Goal: Information Seeking & Learning: Learn about a topic

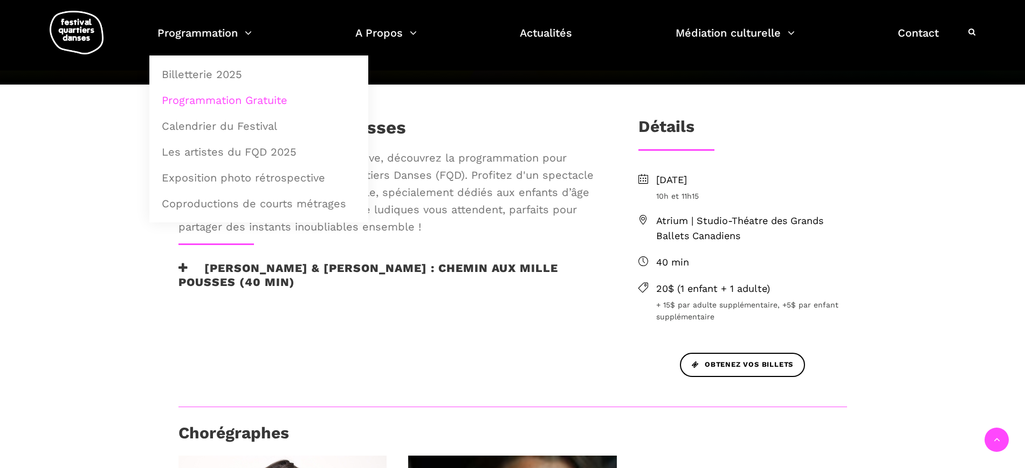
click at [217, 97] on link "Programmation Gratuite" at bounding box center [258, 100] width 207 height 25
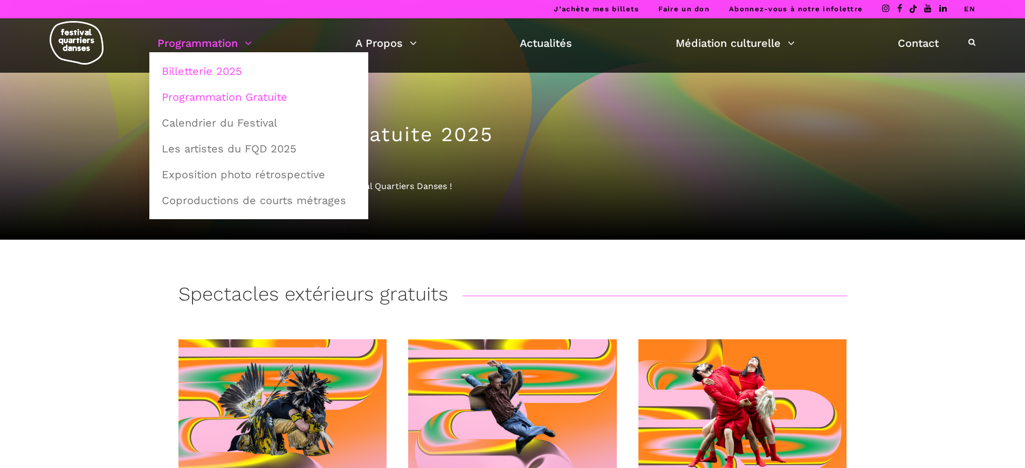
click at [195, 70] on link "Billetterie 2025" at bounding box center [258, 71] width 207 height 25
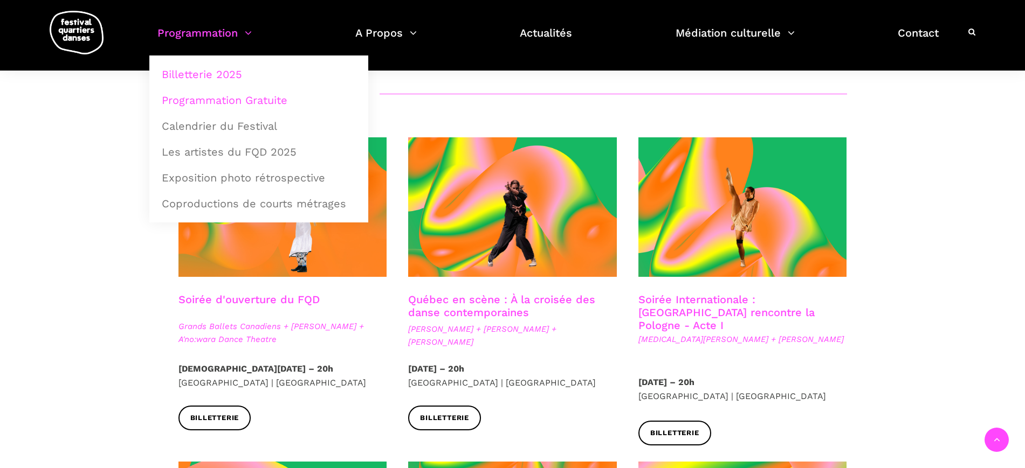
click at [234, 108] on link "Programmation Gratuite" at bounding box center [258, 100] width 207 height 25
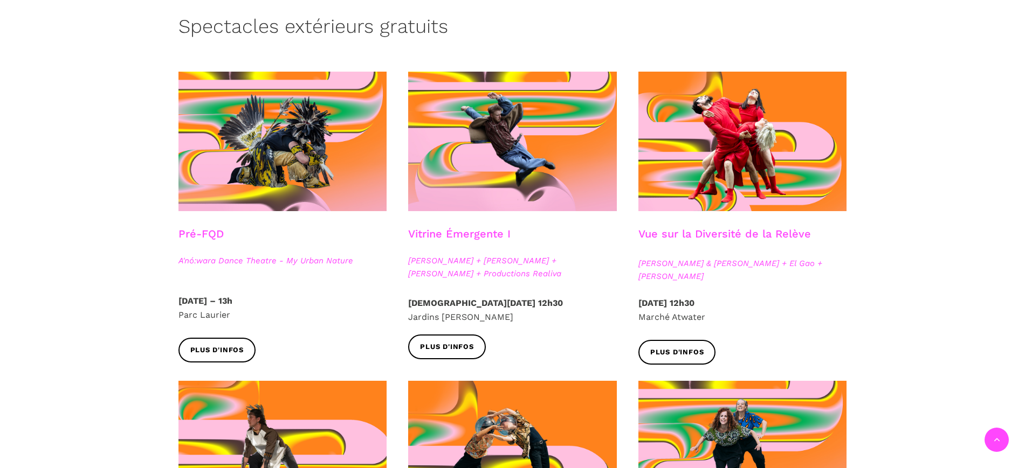
scroll to position [269, 0]
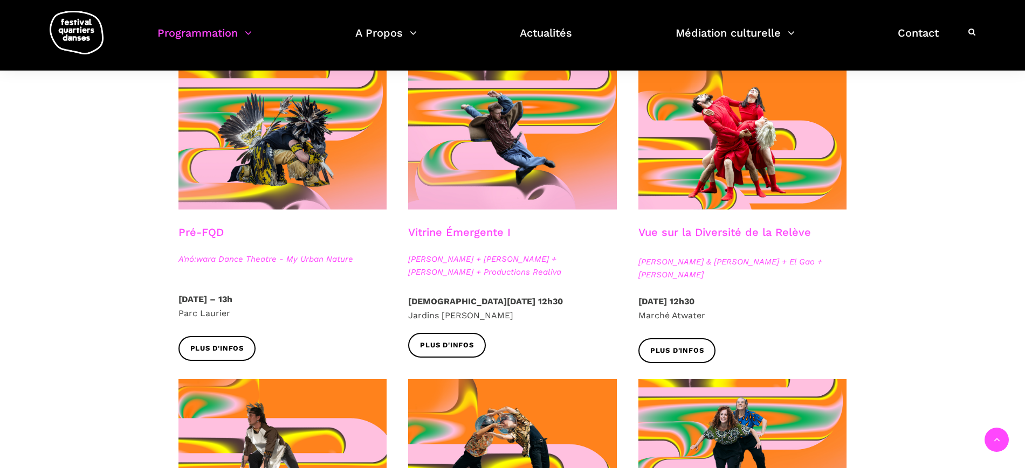
click at [199, 231] on h3 "Pré-FQD" at bounding box center [200, 239] width 45 height 27
click at [189, 229] on h3 "Pré-FQD" at bounding box center [200, 239] width 45 height 27
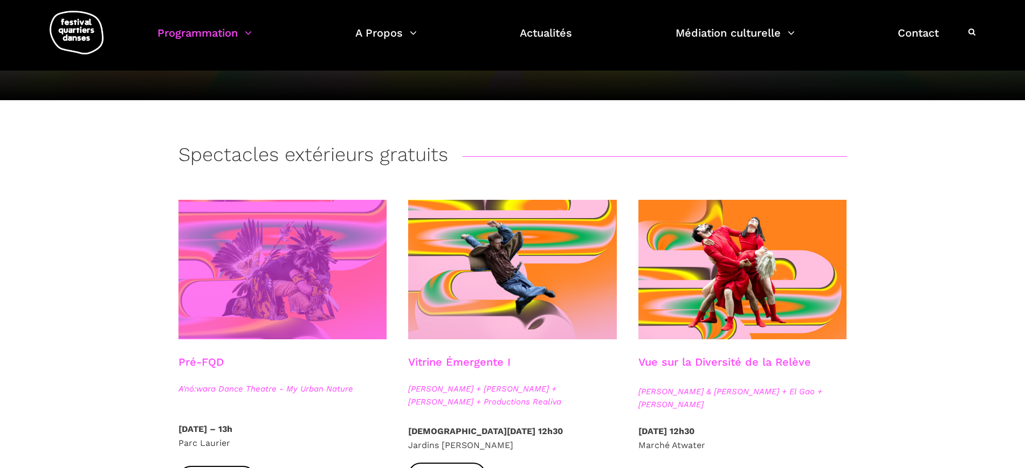
scroll to position [135, 0]
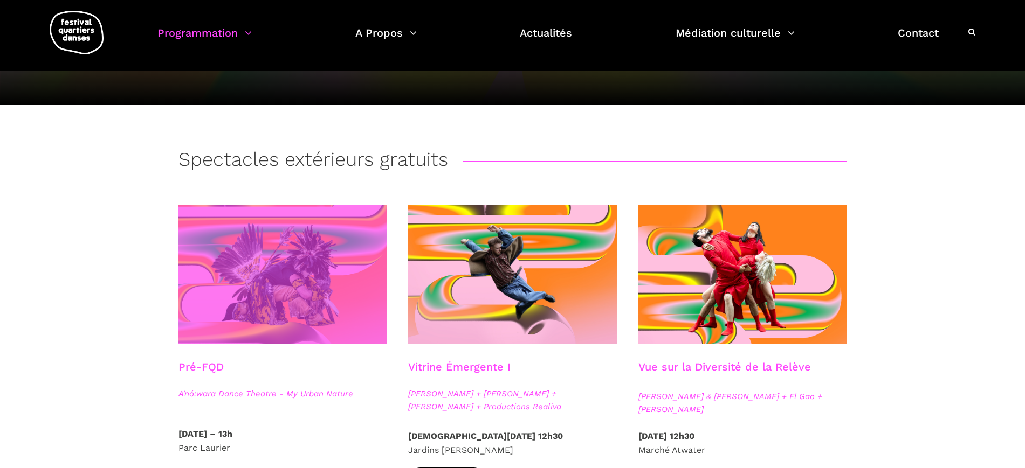
click at [264, 272] on span at bounding box center [282, 275] width 209 height 140
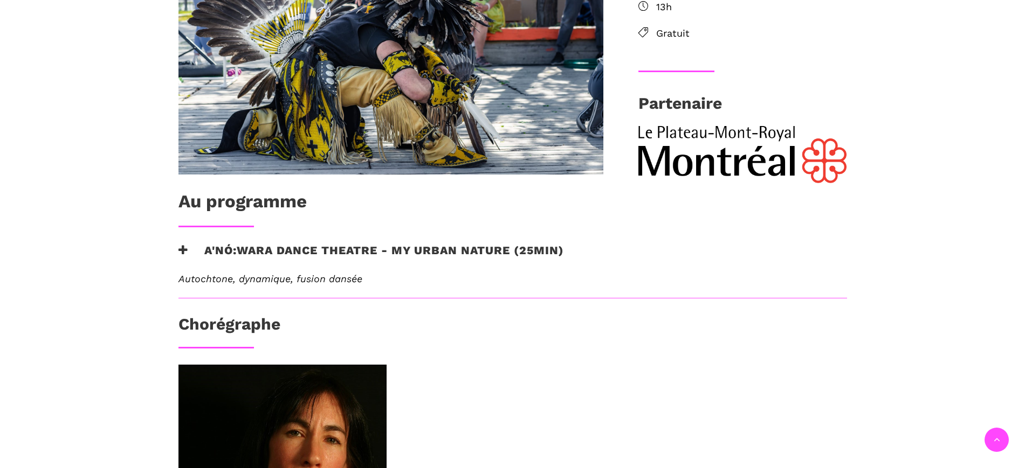
scroll to position [472, 0]
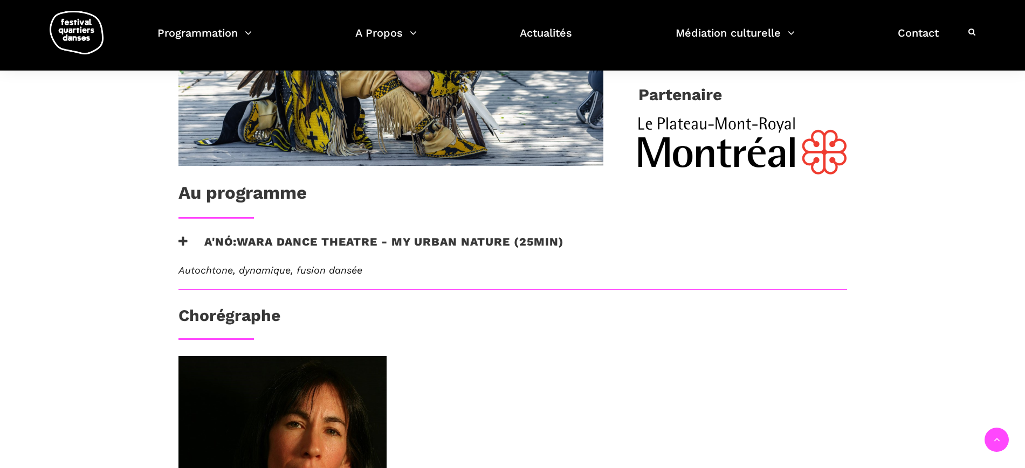
click at [278, 245] on h3 "A'nó:wara Dance Theatre - My Urban Nature (25min)" at bounding box center [370, 248] width 385 height 27
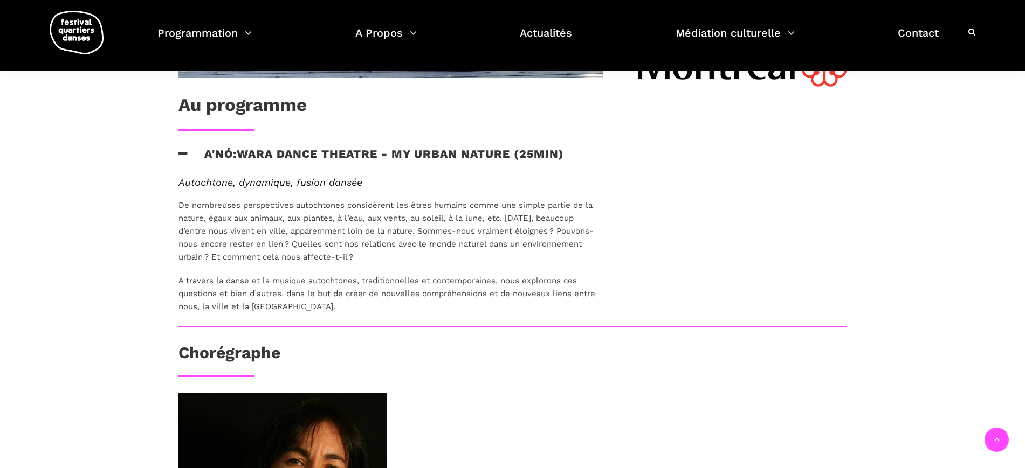
scroll to position [539, 0]
